Goal: Find specific page/section: Find specific page/section

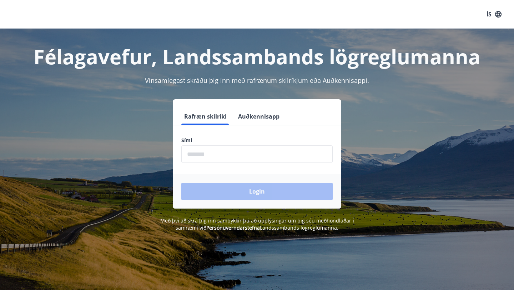
click at [255, 154] on input "phone" at bounding box center [256, 153] width 151 height 17
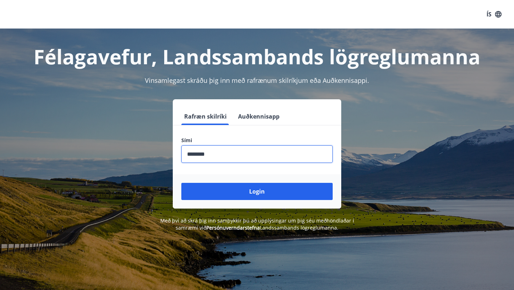
type input "********"
click at [181, 183] on button "Login" at bounding box center [256, 191] width 151 height 17
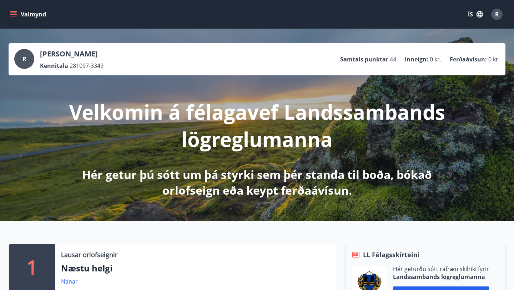
click at [16, 15] on icon "menu" at bounding box center [13, 14] width 7 height 7
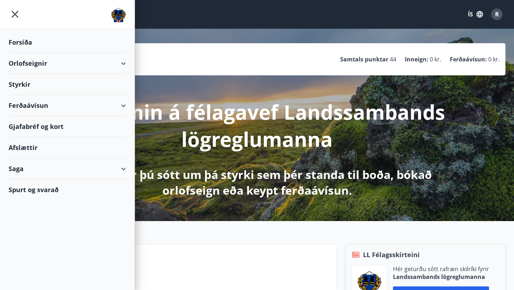
click at [30, 127] on div "Gjafabréf og kort" at bounding box center [67, 126] width 117 height 21
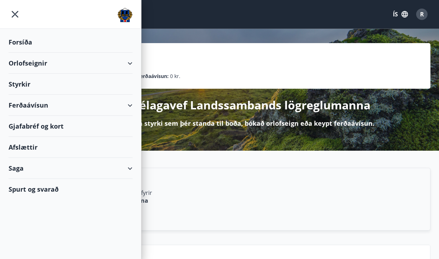
click at [29, 126] on div "Gjafabréf og kort" at bounding box center [71, 126] width 124 height 21
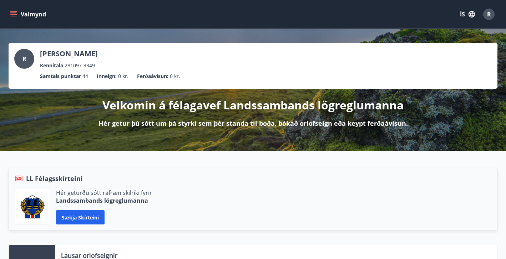
click at [11, 16] on icon "menu" at bounding box center [13, 16] width 6 height 1
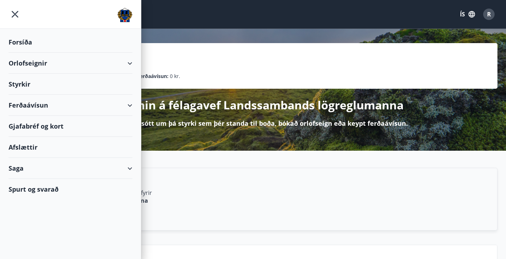
click at [35, 125] on div "Gjafabréf og kort" at bounding box center [71, 126] width 124 height 21
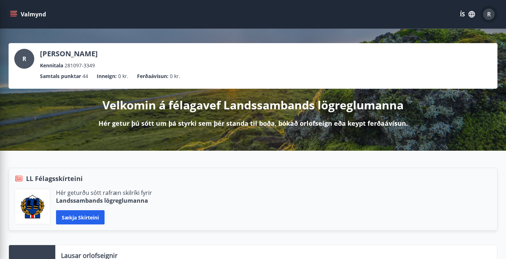
click at [492, 16] on div "R" at bounding box center [488, 14] width 11 height 11
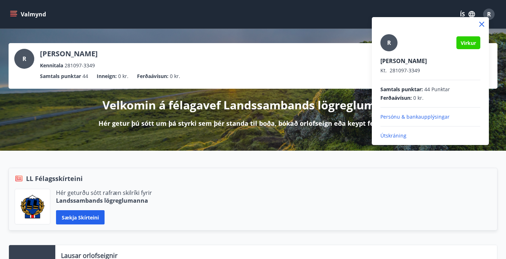
click at [397, 135] on p "Útskráning" at bounding box center [430, 135] width 100 height 7
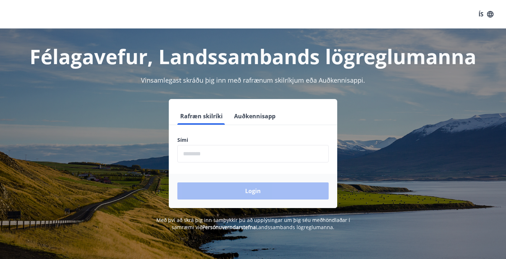
click at [245, 157] on input "phone" at bounding box center [252, 153] width 151 height 17
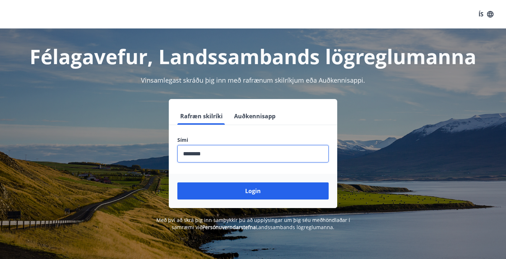
type input "********"
click at [177, 183] on button "Login" at bounding box center [252, 191] width 151 height 17
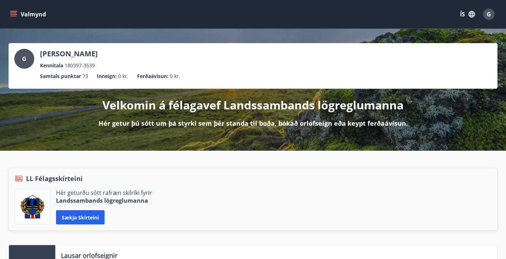
click at [12, 15] on icon "menu" at bounding box center [13, 14] width 7 height 7
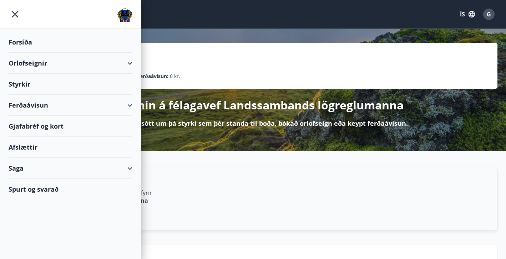
click at [44, 125] on div "Gjafabréf og kort" at bounding box center [71, 126] width 124 height 21
click at [24, 127] on div "Gjafabréf og kort" at bounding box center [71, 126] width 124 height 21
